Goal: Task Accomplishment & Management: Manage account settings

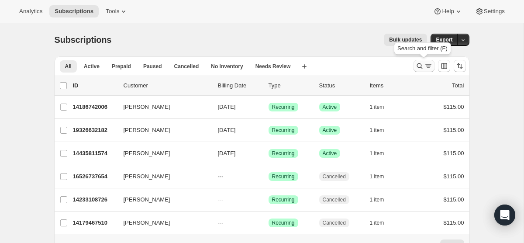
click at [422, 66] on icon "Search and filter results" at bounding box center [419, 66] width 9 height 9
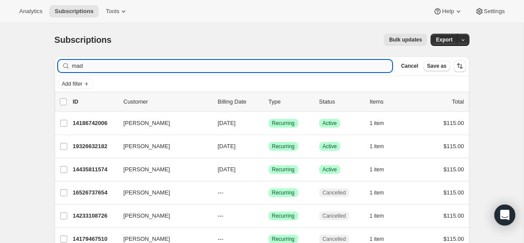
click at [262, 72] on input "mad" at bounding box center [232, 66] width 321 height 12
type input "p"
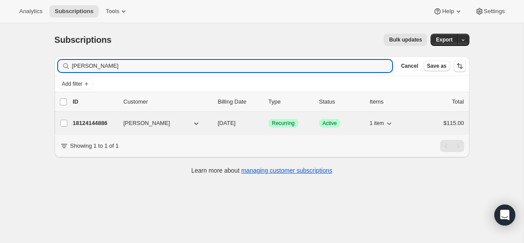
type input "olivia ag"
click at [226, 124] on span "[DATE]" at bounding box center [227, 123] width 18 height 7
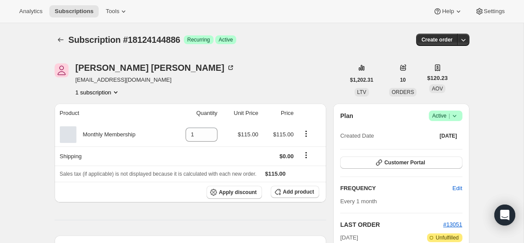
click at [455, 113] on icon at bounding box center [454, 115] width 9 height 9
click at [441, 150] on span "Cancel subscription" at bounding box center [443, 148] width 49 height 7
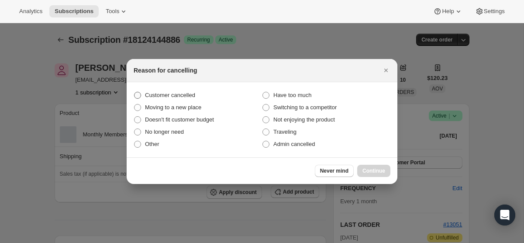
click at [137, 96] on span ":rbu:" at bounding box center [137, 95] width 7 height 7
click at [135, 92] on input "Customer cancelled" at bounding box center [134, 92] width 0 height 0
radio input "true"
click at [373, 170] on span "Continue" at bounding box center [374, 170] width 23 height 7
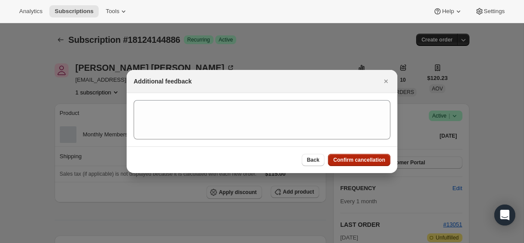
click at [363, 157] on span "Confirm cancellation" at bounding box center [359, 159] width 52 height 7
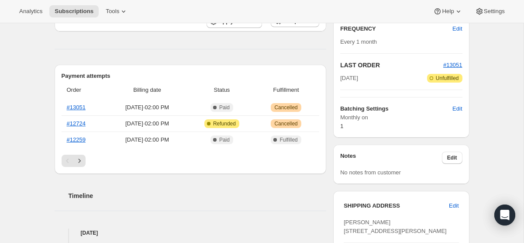
scroll to position [226, 0]
